Goal: Information Seeking & Learning: Learn about a topic

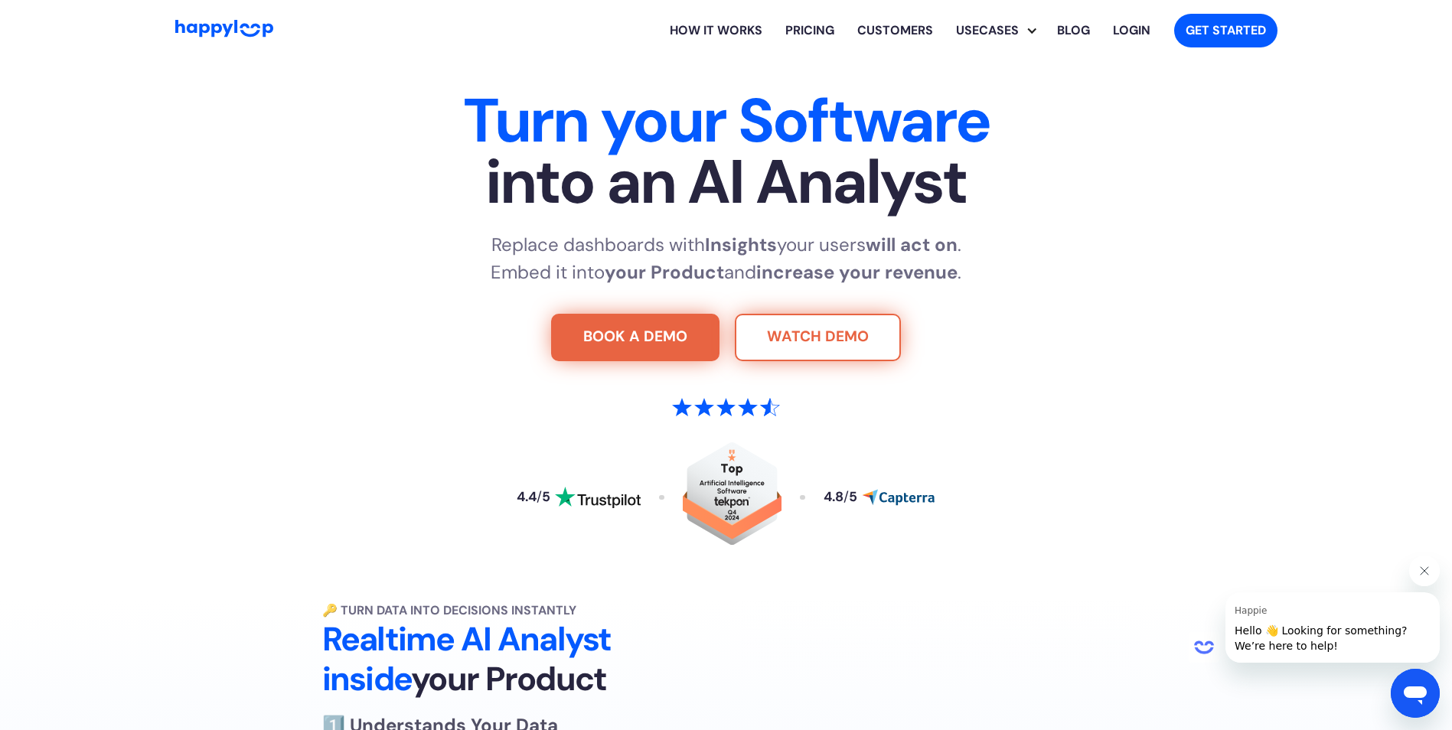
click at [852, 337] on link "WATCH DEMO" at bounding box center [818, 337] width 166 height 47
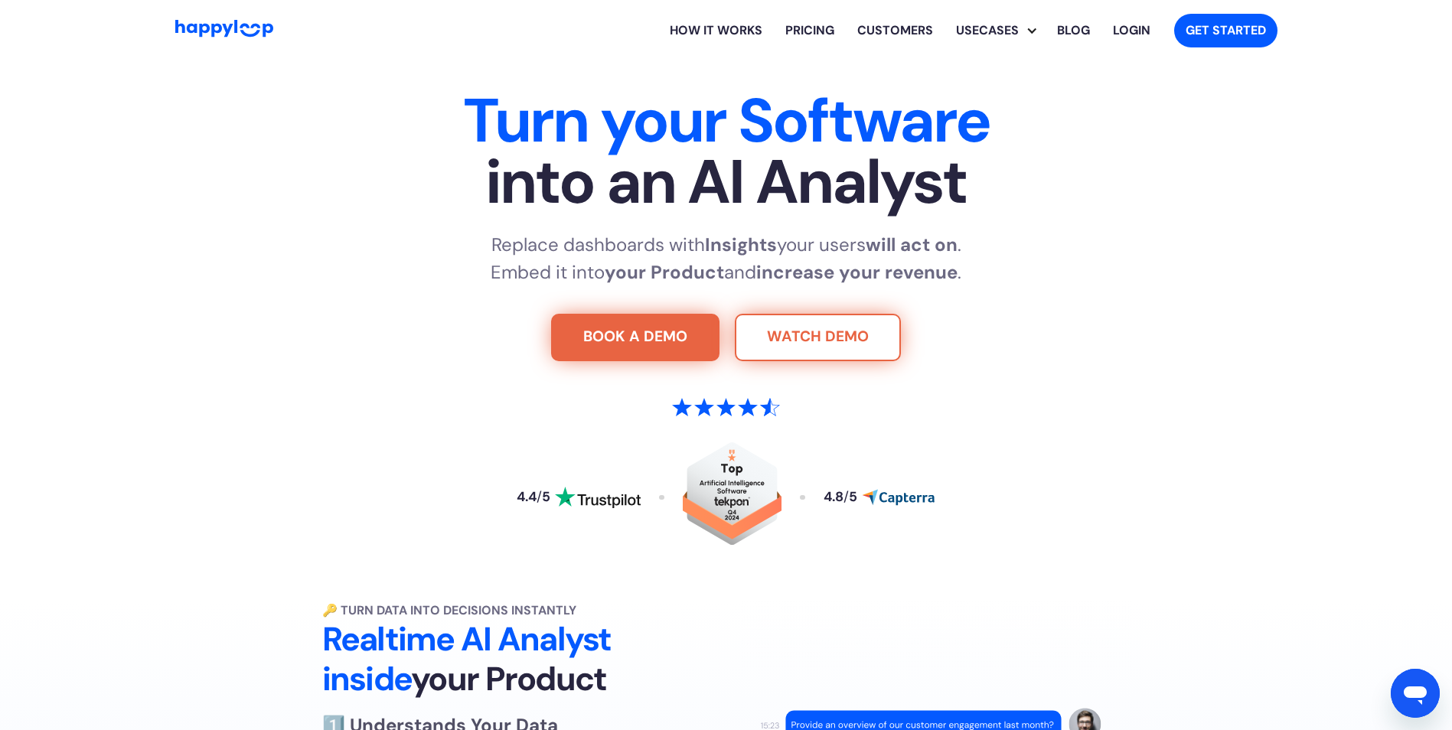
click at [805, 325] on link "WATCH DEMO" at bounding box center [818, 337] width 166 height 47
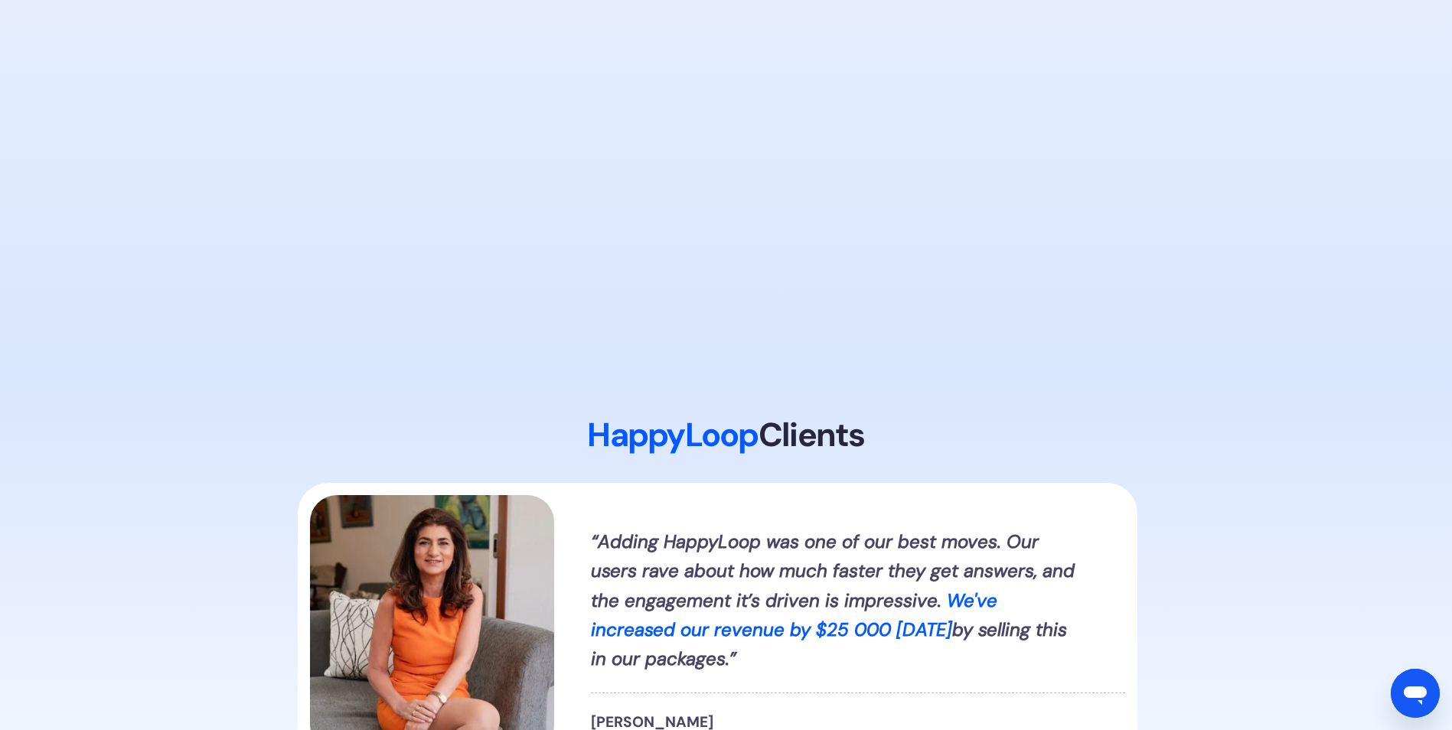
scroll to position [1761, 0]
